Goal: Task Accomplishment & Management: Complete application form

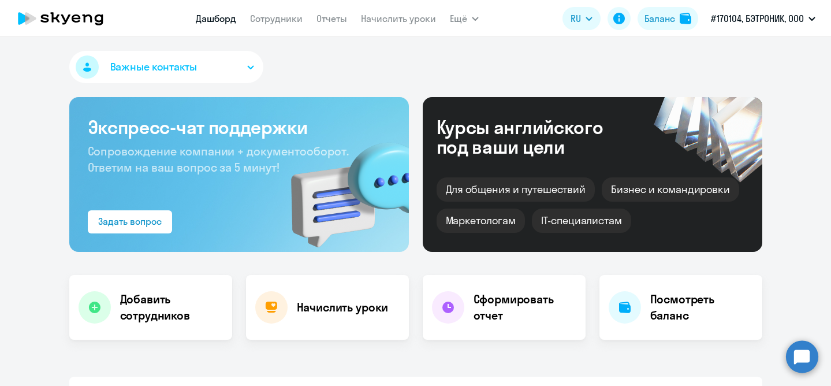
select select "30"
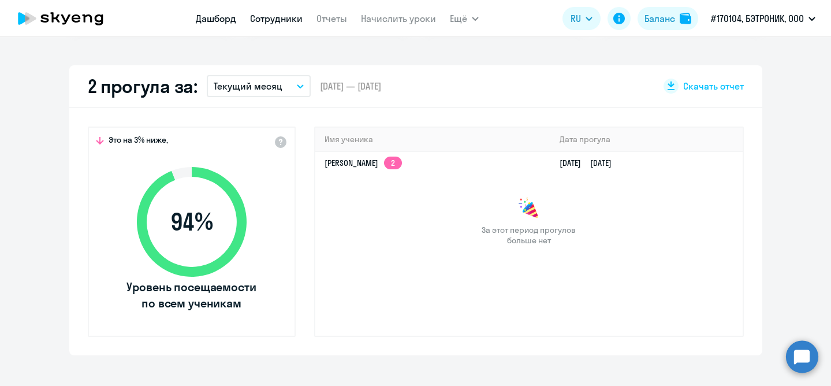
click at [277, 20] on link "Сотрудники" at bounding box center [276, 19] width 53 height 12
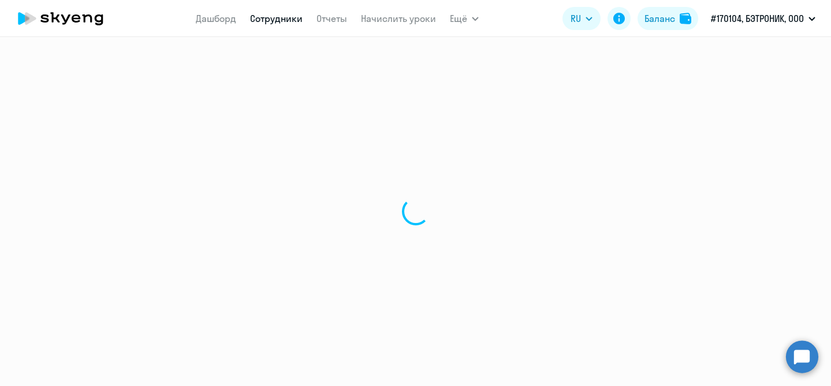
select select "30"
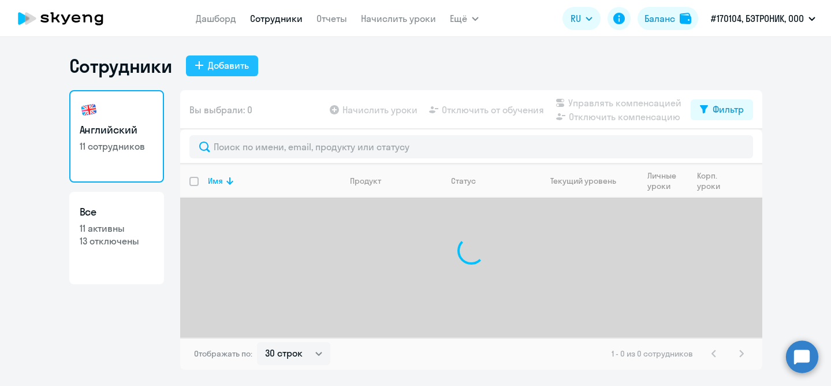
click at [232, 67] on div "Добавить" at bounding box center [228, 65] width 41 height 14
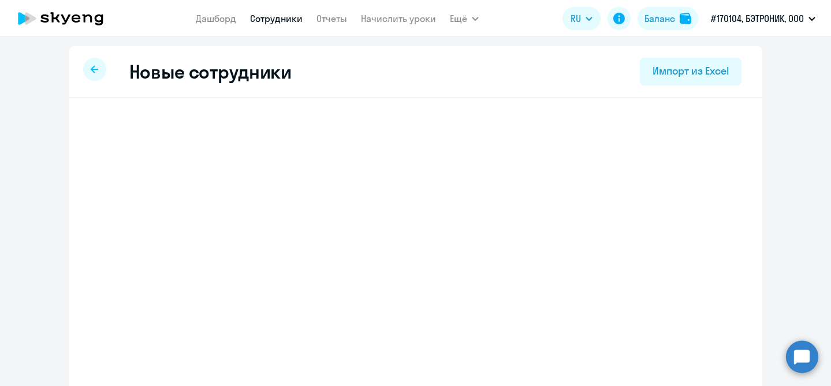
select select "english_adult_not_native_speaker"
select select "3"
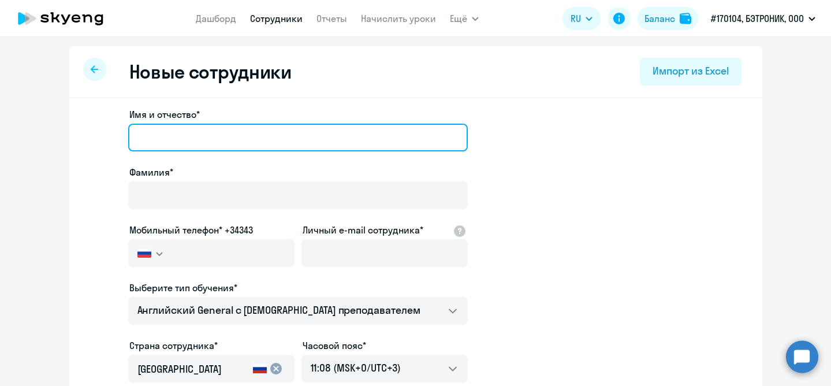
click at [247, 140] on input "Имя и отчество*" at bounding box center [298, 138] width 340 height 28
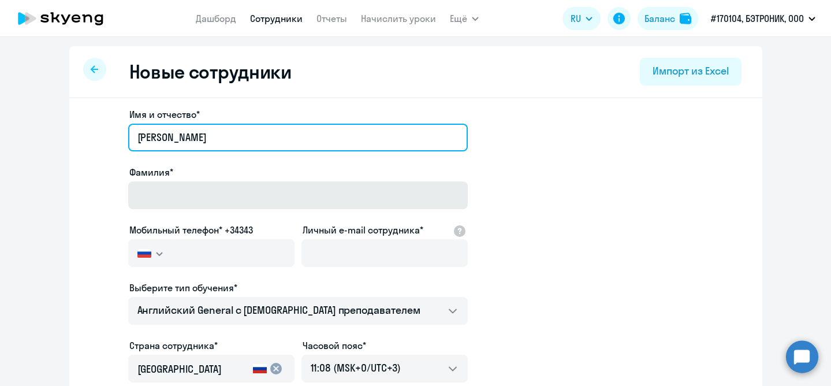
type input "[PERSON_NAME]"
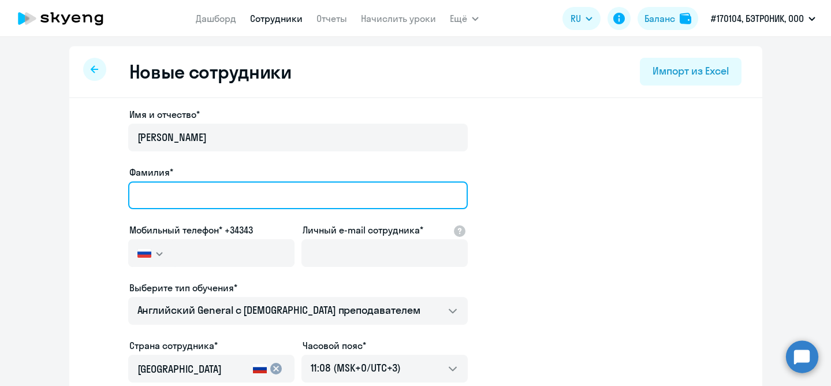
click at [212, 200] on input "Фамилия*" at bounding box center [298, 195] width 340 height 28
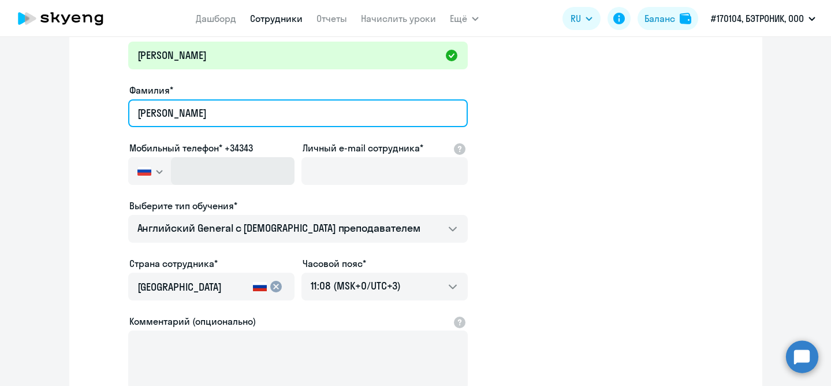
scroll to position [86, 0]
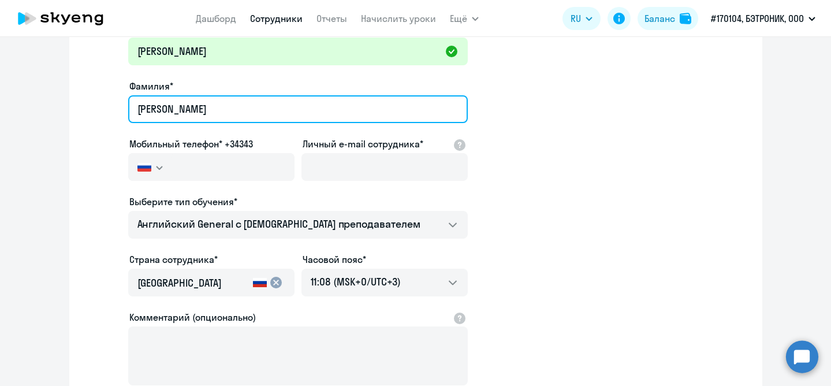
type input "[PERSON_NAME]"
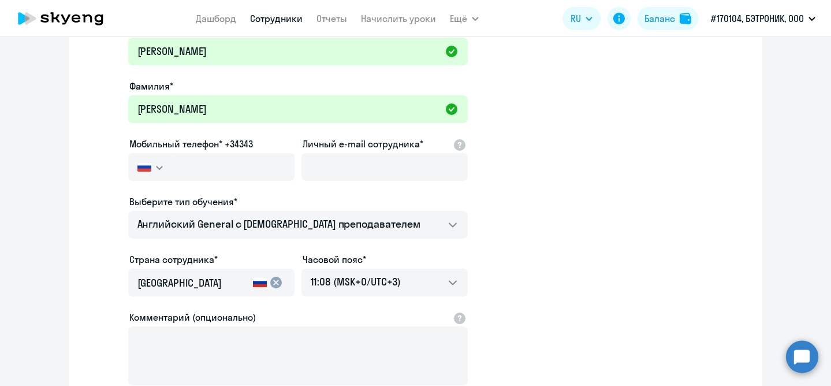
click at [351, 152] on div "Личный e-mail сотрудника*" at bounding box center [384, 161] width 166 height 49
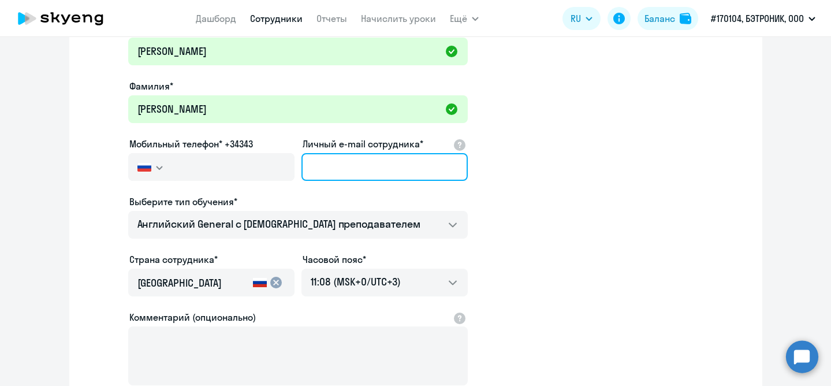
click at [337, 170] on input "Личный e-mail сотрудника*" at bounding box center [384, 167] width 166 height 28
paste input "[PERSON_NAME][EMAIL_ADDRESS][DOMAIN_NAME]"
type input "[PERSON_NAME][EMAIL_ADDRESS][DOMAIN_NAME]"
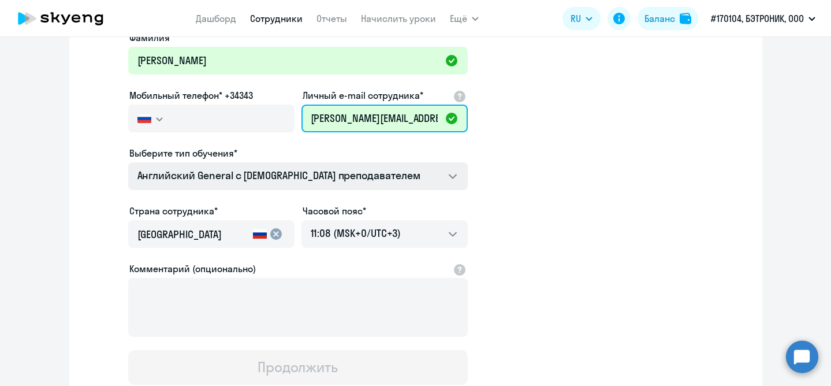
scroll to position [144, 0]
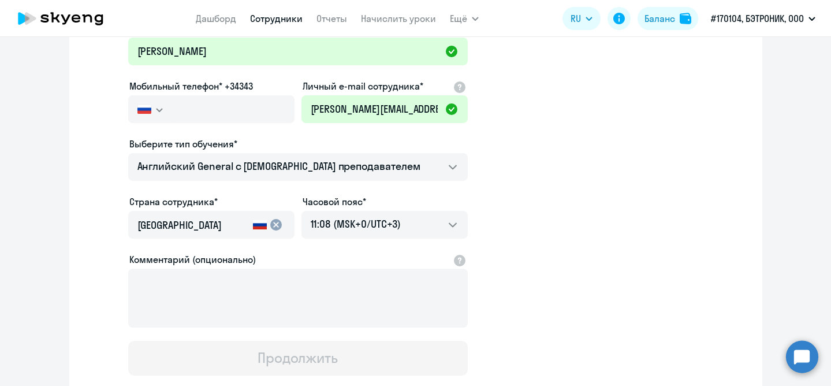
click at [228, 228] on input "[GEOGRAPHIC_DATA]" at bounding box center [192, 225] width 111 height 15
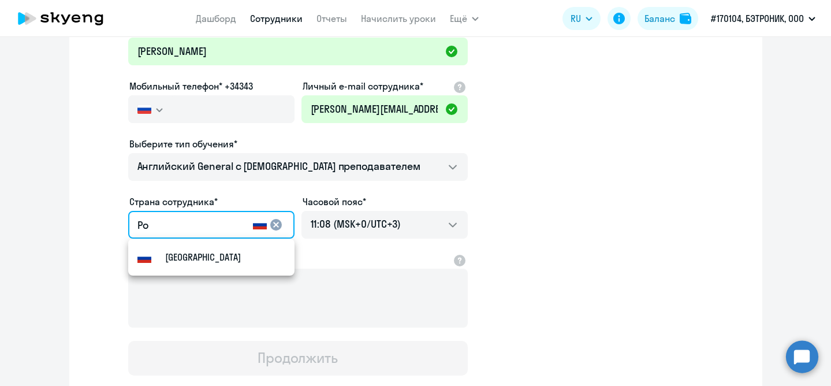
type input "Р"
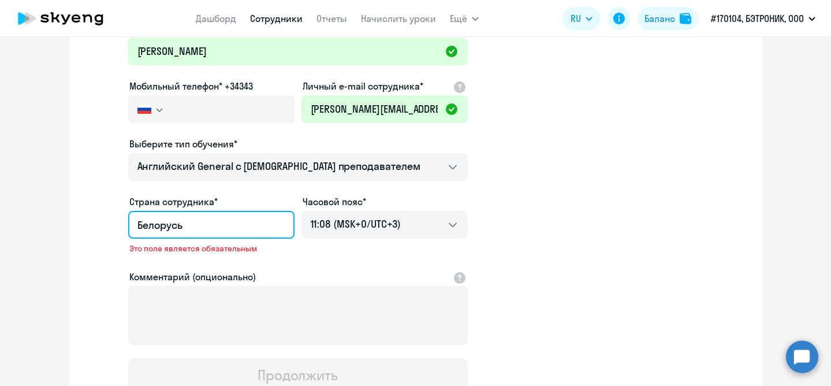
drag, startPoint x: 195, startPoint y: 226, endPoint x: 148, endPoint y: 226, distance: 46.2
click at [148, 226] on input "Белорусь" at bounding box center [208, 225] width 143 height 15
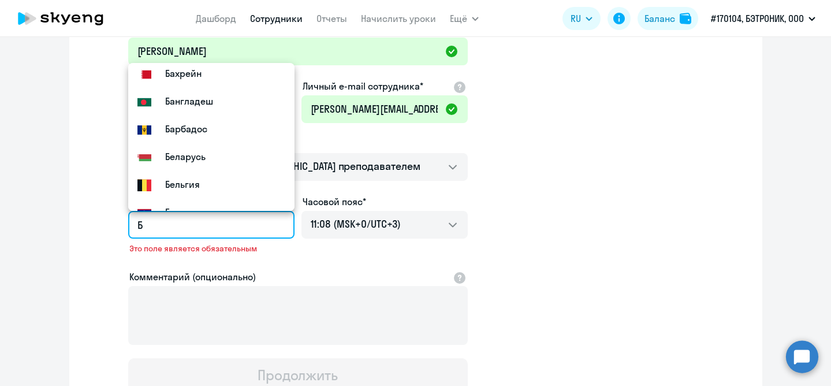
scroll to position [148, 0]
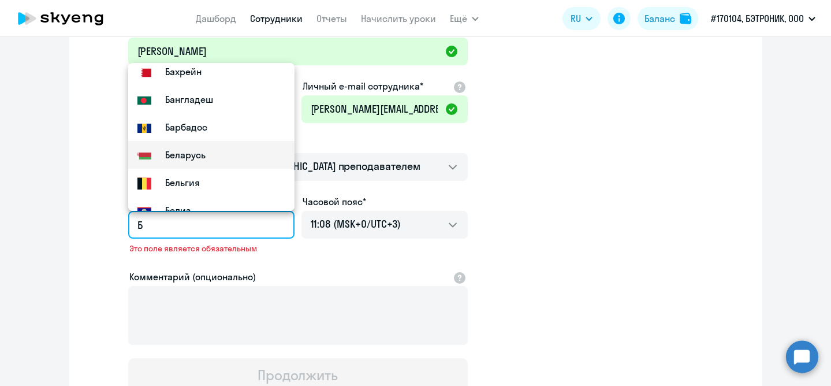
click at [182, 156] on small "Беларусь" at bounding box center [185, 155] width 40 height 14
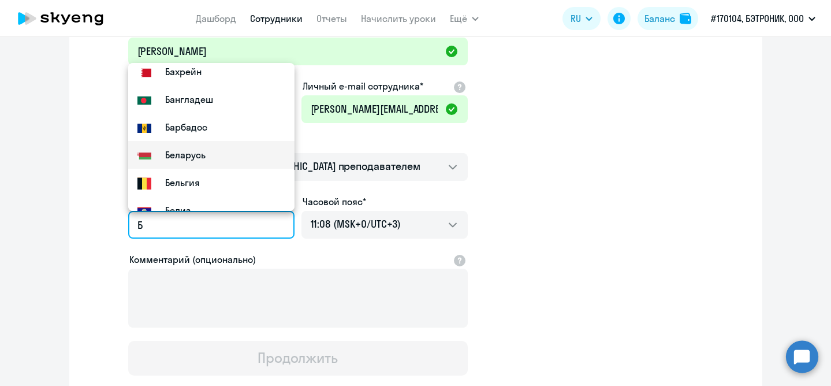
type input "Беларусь"
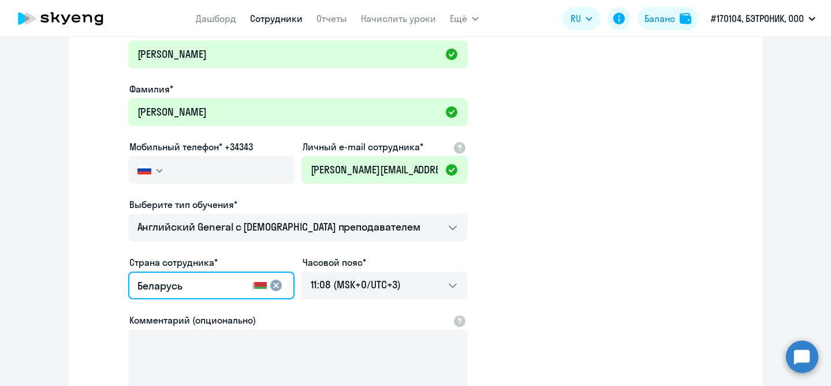
scroll to position [81, 0]
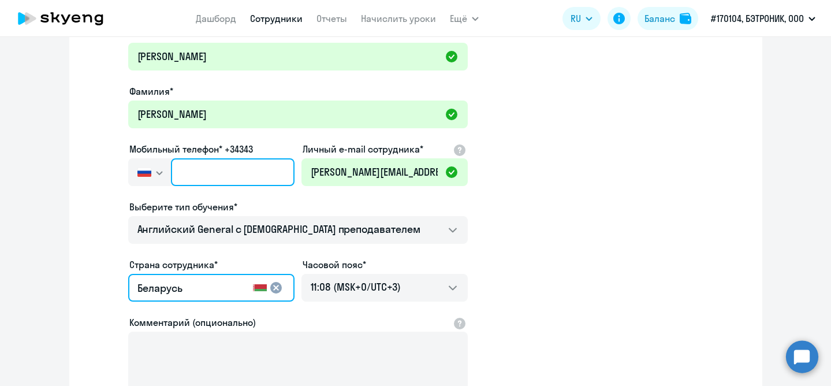
click at [233, 174] on input "text" at bounding box center [232, 172] width 123 height 28
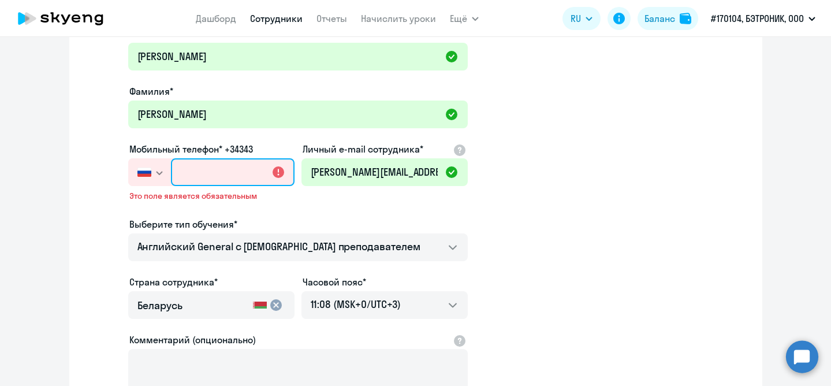
click at [196, 180] on input "text" at bounding box center [232, 172] width 123 height 28
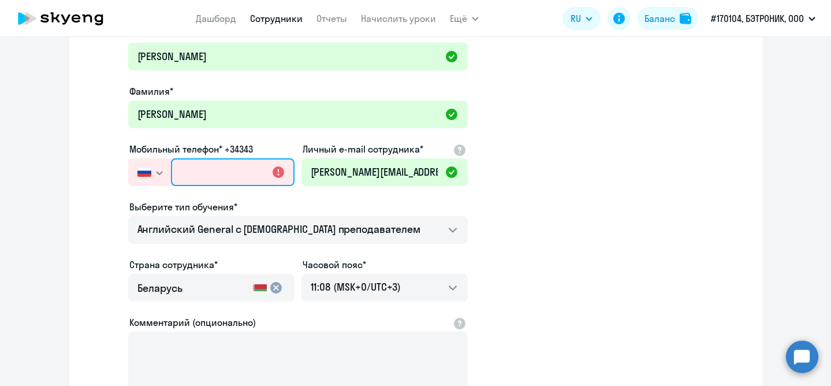
paste input "[PHONE_NUMBER]"
type input "[PHONE_NUMBER]"
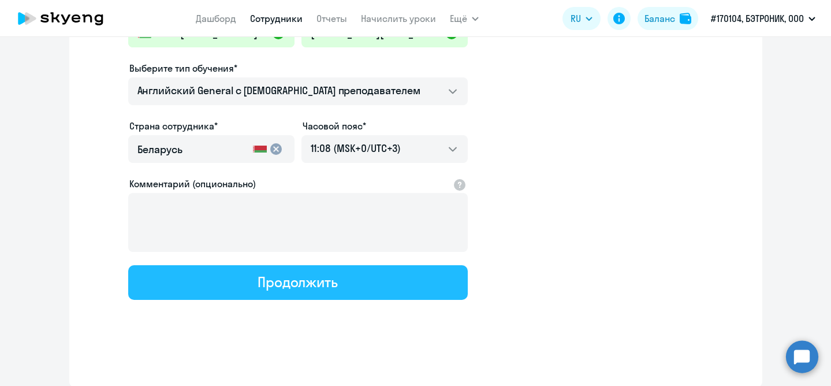
click at [315, 289] on div "Продолжить" at bounding box center [298, 282] width 80 height 18
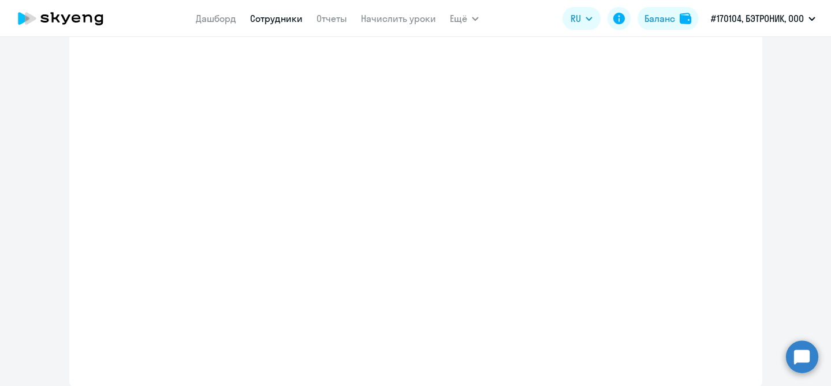
select select "english_adult_not_native_speaker"
select select "3"
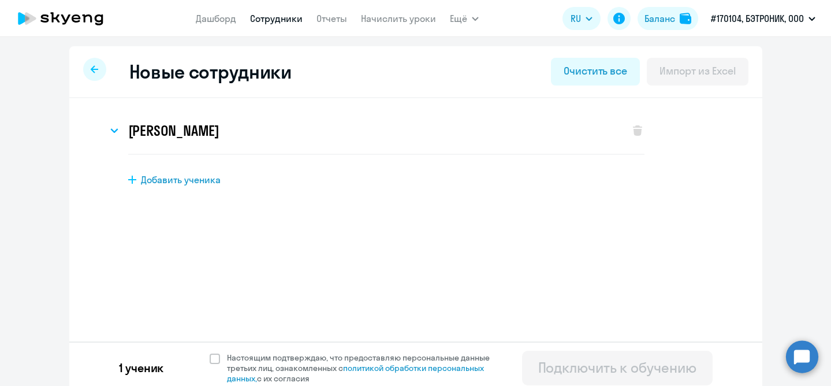
scroll to position [8, 0]
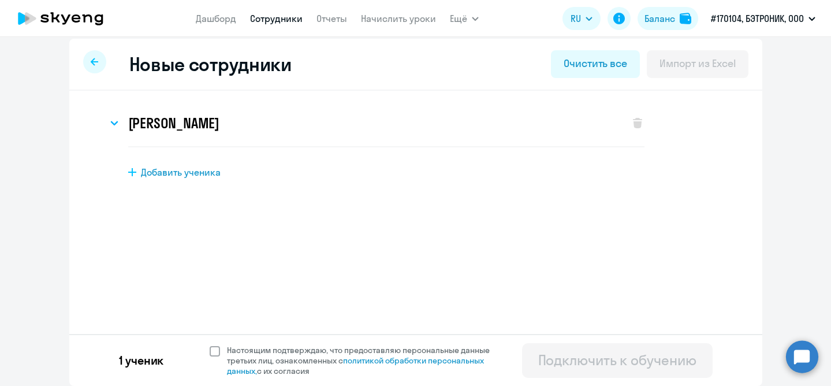
click at [212, 352] on span at bounding box center [215, 351] width 10 height 10
click at [210, 345] on input "Настоящим подтверждаю, что предоставляю персональные данные третьих лиц, ознако…" at bounding box center [209, 344] width 1 height 1
checkbox input "true"
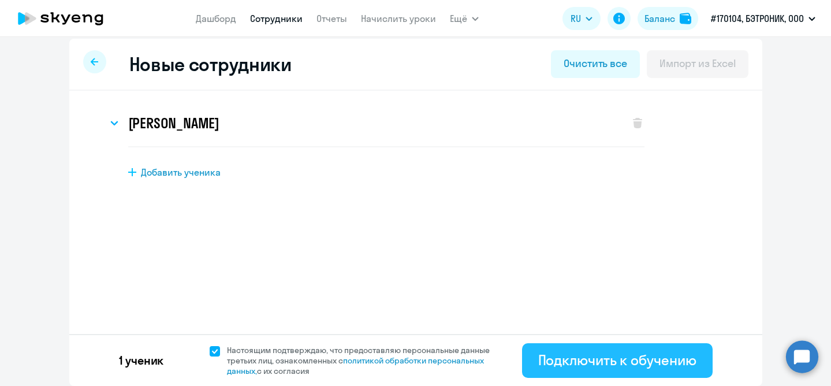
click at [567, 360] on div "Подключить к обучению" at bounding box center [617, 360] width 158 height 18
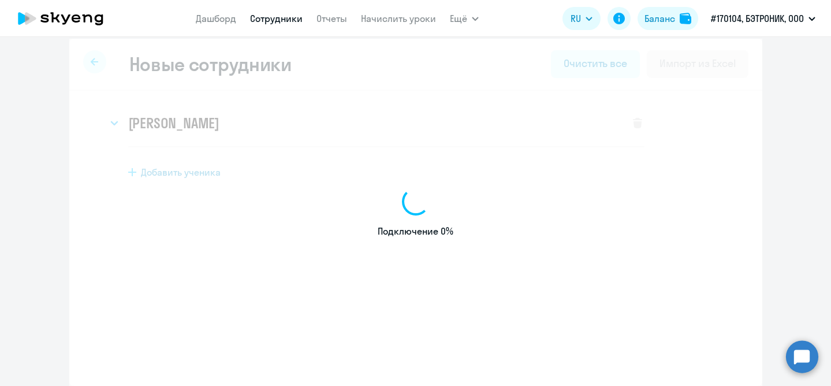
select select "english_adult_not_native_speaker"
select select "3"
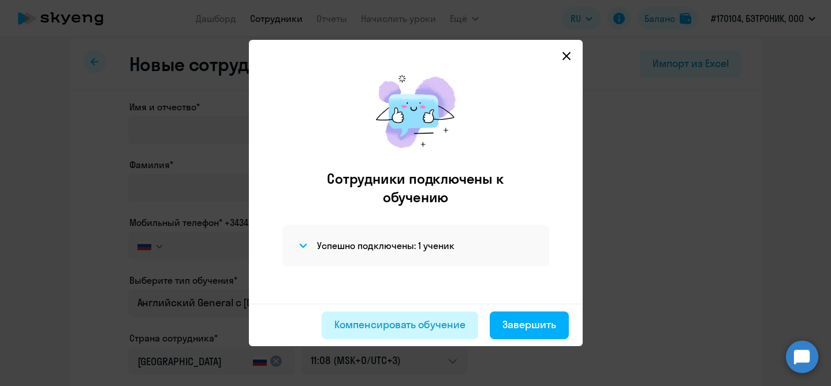
click at [394, 328] on div "Компенсировать обучение" at bounding box center [399, 324] width 131 height 15
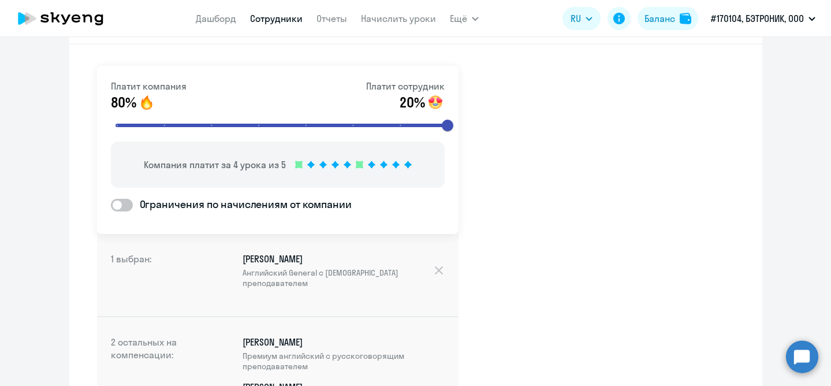
scroll to position [51, 0]
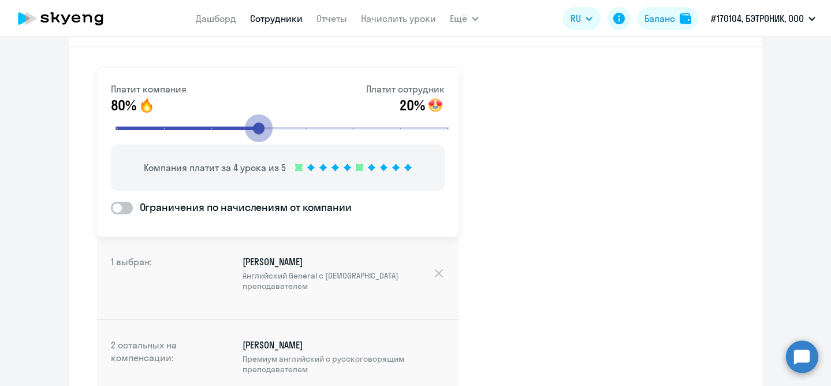
drag, startPoint x: 449, startPoint y: 126, endPoint x: 269, endPoint y: 121, distance: 179.6
click at [269, 121] on input "range" at bounding box center [282, 127] width 358 height 25
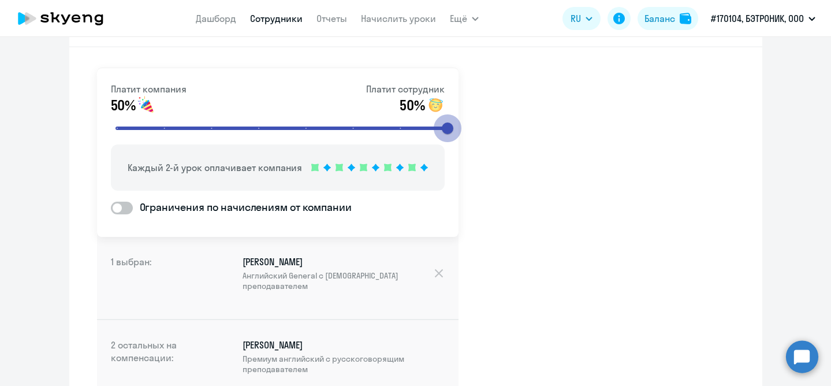
drag, startPoint x: 256, startPoint y: 127, endPoint x: 469, endPoint y: 135, distance: 212.6
type input "8"
click at [461, 135] on input "range" at bounding box center [282, 127] width 358 height 25
click at [527, 158] on div "Платит компания 80% Платит сотрудник 20% Компания платит за 4 урока из 5 Ограни…" at bounding box center [415, 286] width 693 height 479
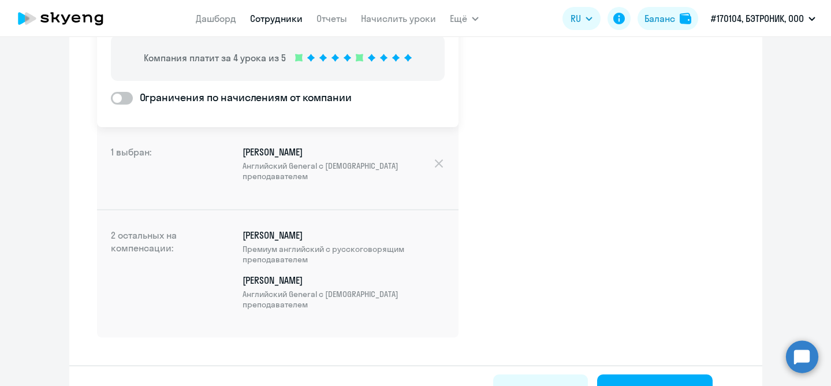
scroll to position [160, 0]
click at [223, 259] on div "[PERSON_NAME] Премиум [DEMOGRAPHIC_DATA] с русскоговорящим преподавателем [PERS…" at bounding box center [323, 274] width 241 height 90
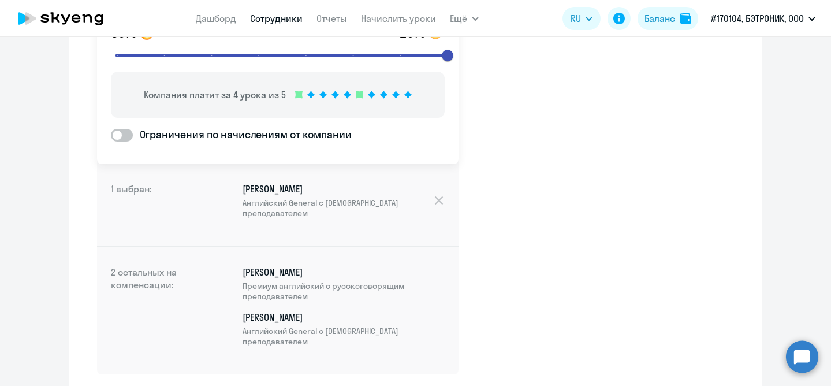
scroll to position [109, 0]
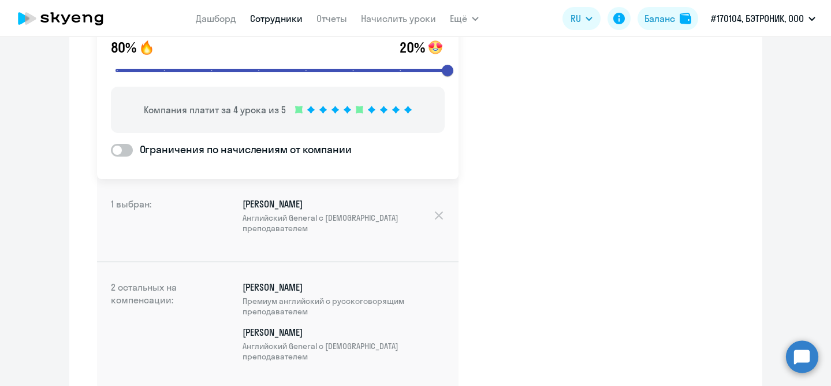
click at [119, 148] on span at bounding box center [122, 150] width 22 height 13
click at [111, 150] on input "Ограничения по начислениям от компании" at bounding box center [110, 150] width 1 height 1
checkbox input "true"
select select "MONTHLY"
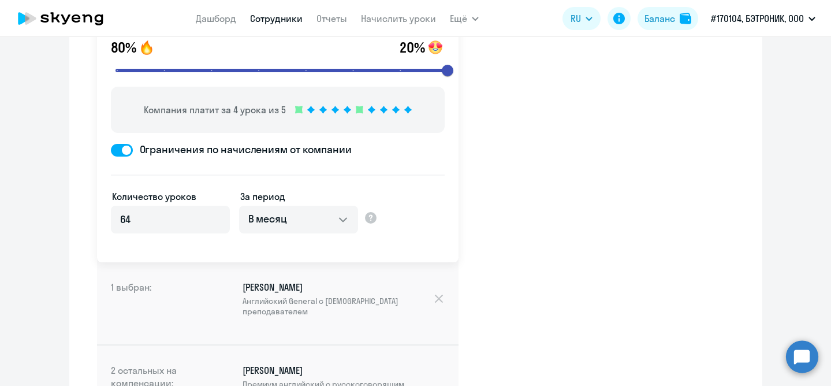
click at [119, 148] on span at bounding box center [122, 150] width 22 height 13
click at [111, 150] on input "Ограничения по начислениям от компании" at bounding box center [110, 150] width 1 height 1
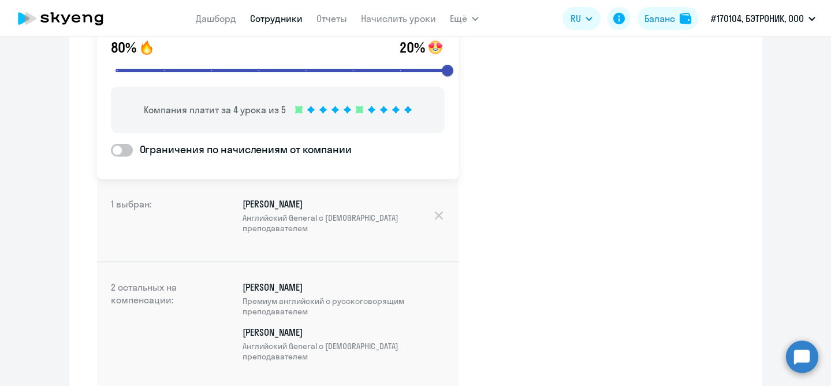
click at [119, 148] on span at bounding box center [122, 150] width 22 height 13
click at [111, 150] on input "Ограничения по начислениям от компании" at bounding box center [110, 150] width 1 height 1
checkbox input "true"
select select "MONTHLY"
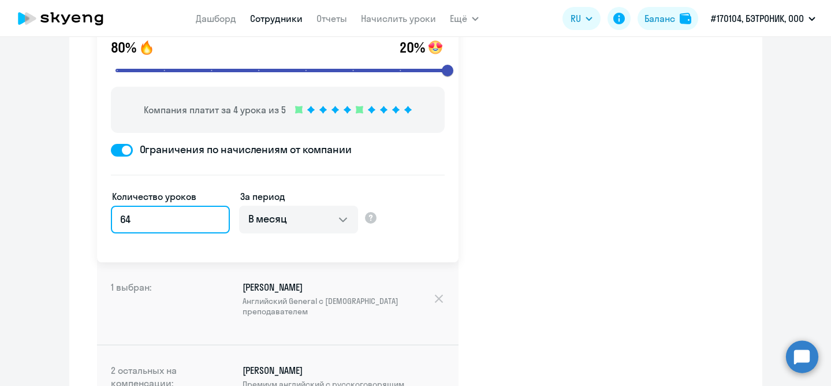
click at [148, 221] on input "64" at bounding box center [170, 220] width 119 height 28
type input "6"
type input "12"
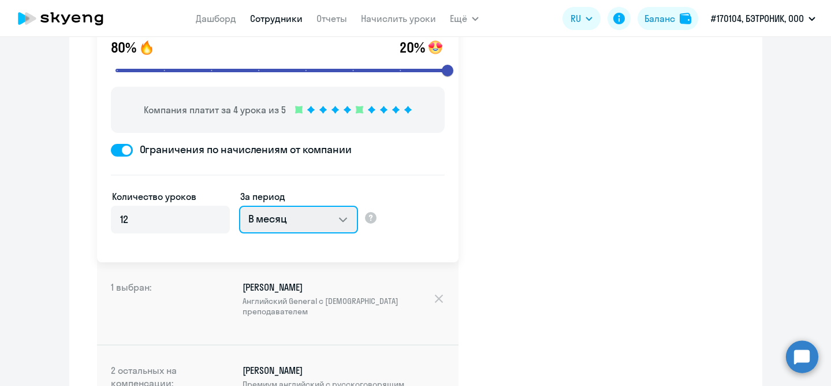
click at [344, 219] on select "В месяц За квартал В год За все время обучения" at bounding box center [298, 220] width 119 height 28
click at [239, 206] on select "В месяц За квартал В год За все время обучения" at bounding box center [298, 220] width 119 height 28
click at [426, 226] on div "Количество уроков 12 За период В месяц За квартал В год За все время обучения" at bounding box center [278, 215] width 334 height 83
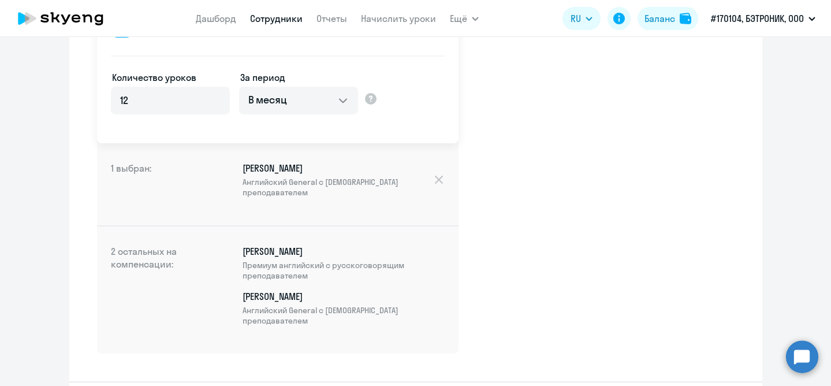
scroll to position [274, 0]
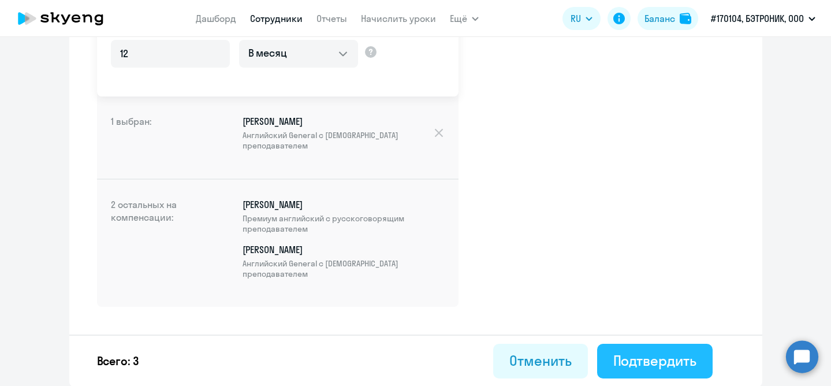
click at [628, 365] on div "Подтвердить" at bounding box center [654, 360] width 83 height 18
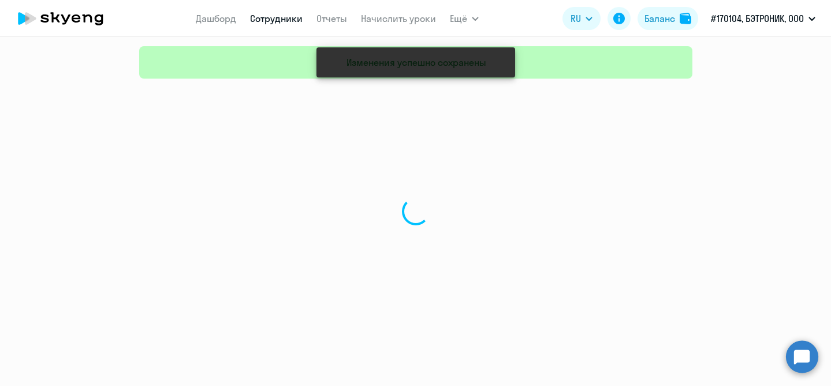
select select "30"
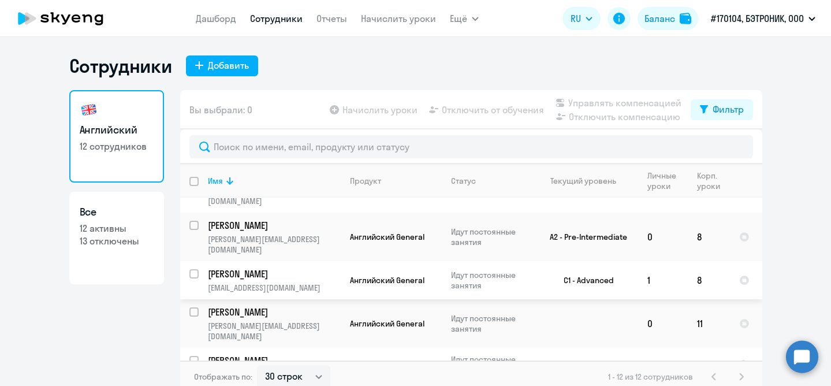
scroll to position [379, 0]
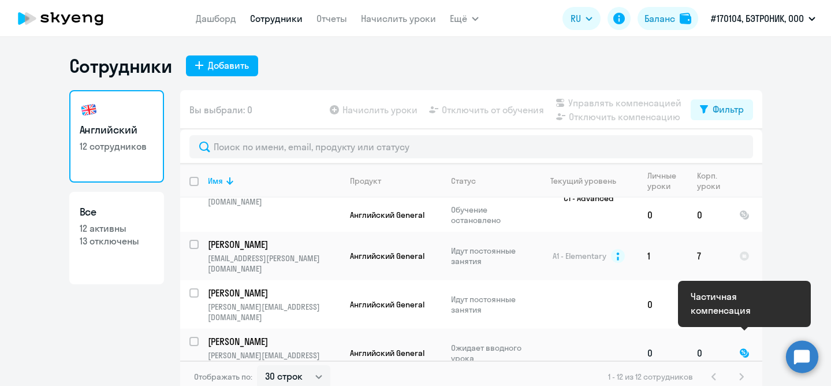
click at [745, 348] on div at bounding box center [744, 353] width 10 height 10
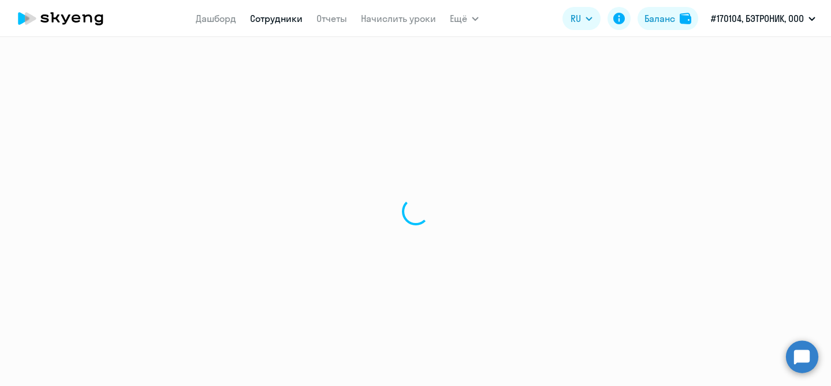
select select "english"
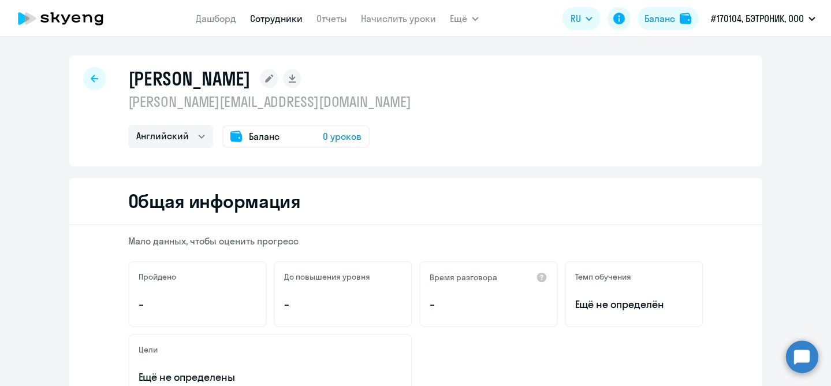
click at [86, 84] on div at bounding box center [94, 78] width 23 height 23
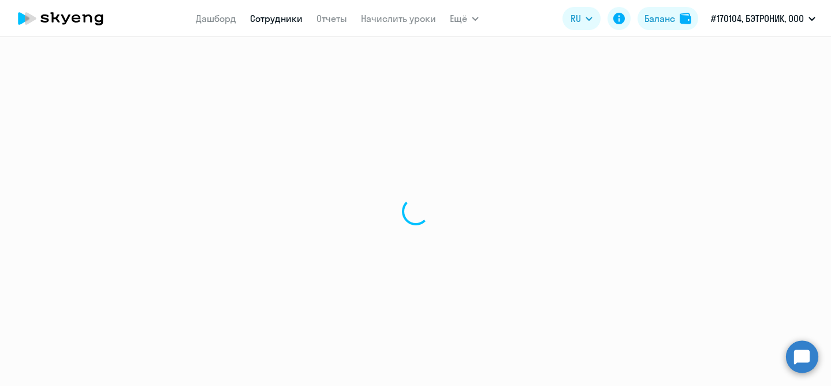
select select "30"
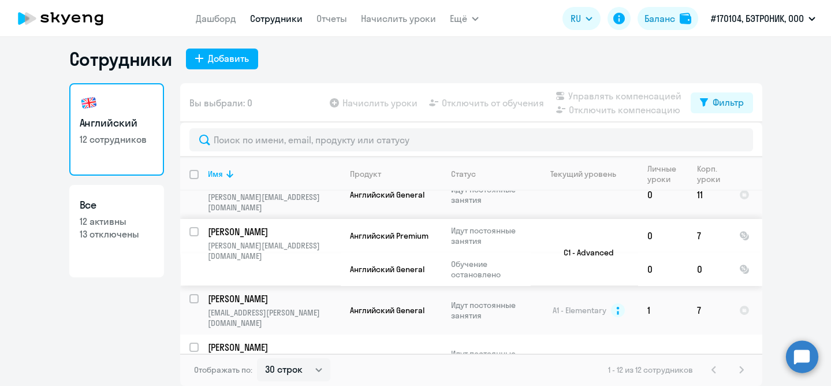
scroll to position [379, 0]
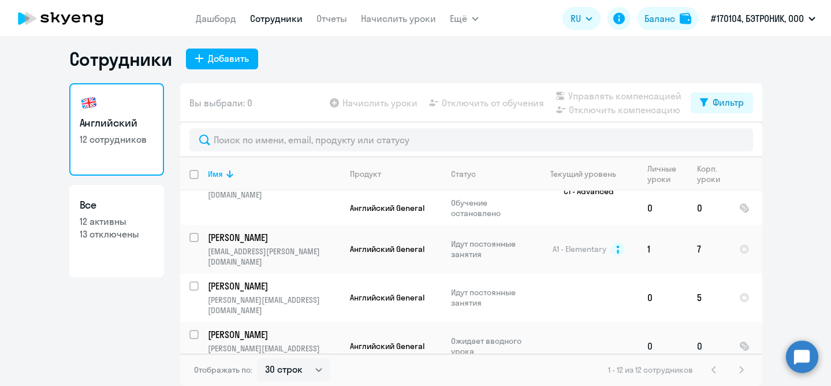
click at [256, 328] on p "[PERSON_NAME]" at bounding box center [273, 334] width 130 height 13
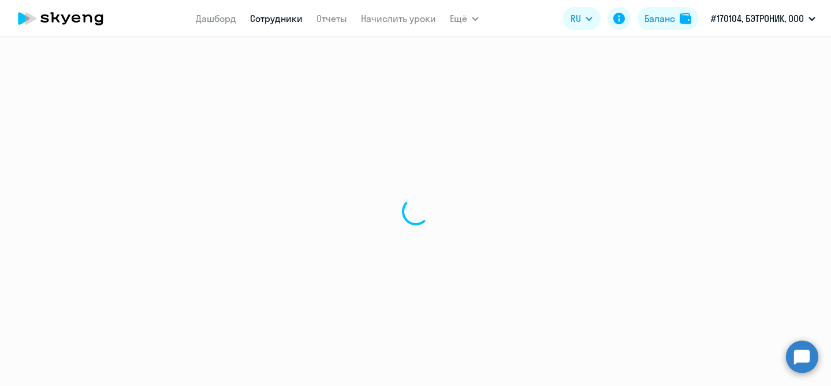
select select "english"
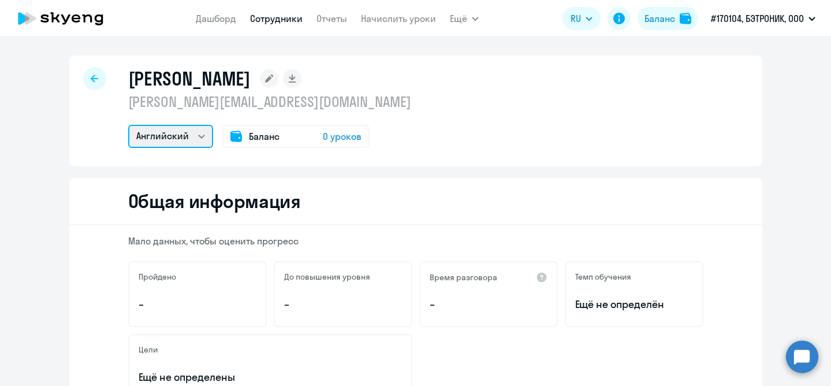
click at [195, 135] on select "Английский" at bounding box center [170, 136] width 85 height 23
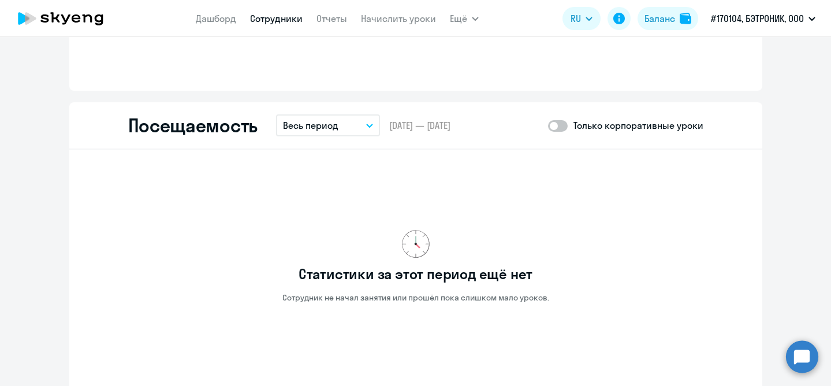
scroll to position [1106, 0]
click at [558, 124] on span at bounding box center [558, 125] width 20 height 12
click at [548, 124] on input "checkbox" at bounding box center [547, 124] width 1 height 1
checkbox input "true"
click at [521, 130] on div "Посещаемость Весь период – [DATE] — [DATE] Только корпоративные уроки" at bounding box center [415, 124] width 693 height 47
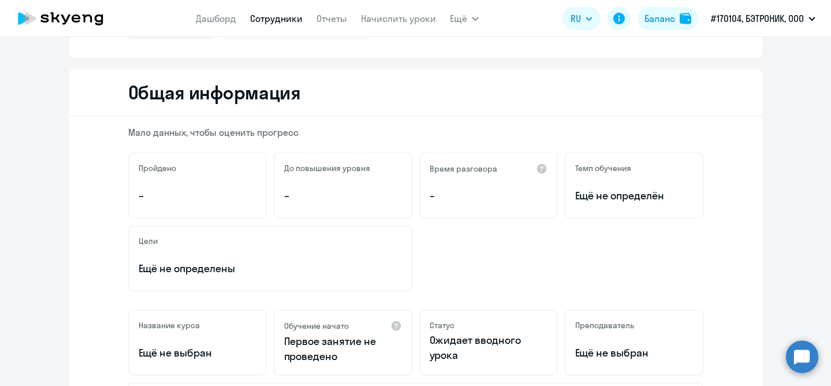
scroll to position [0, 0]
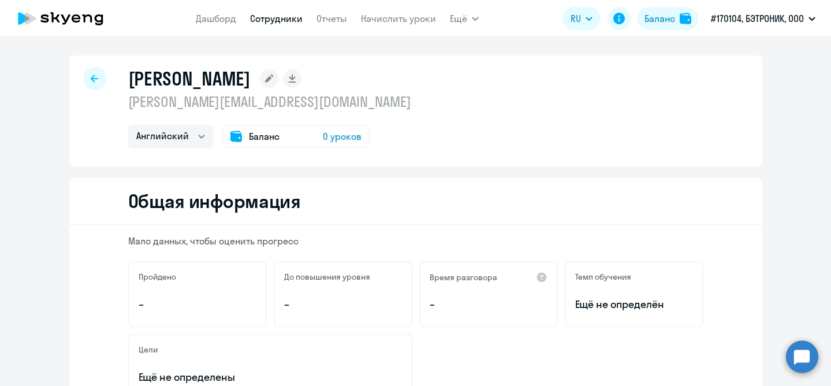
click at [91, 76] on icon at bounding box center [95, 78] width 8 height 8
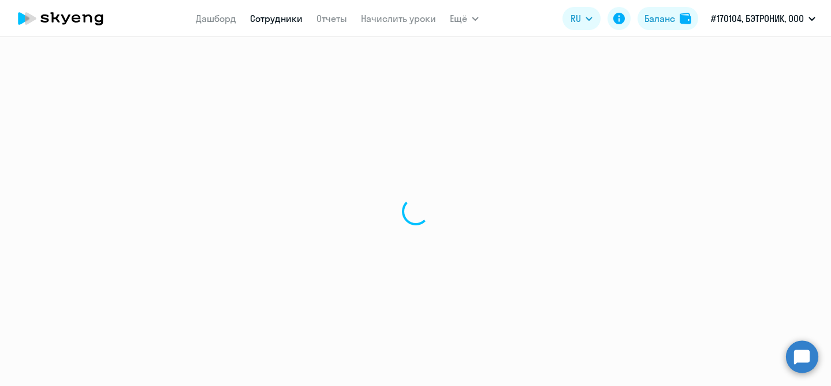
select select "30"
